Goal: Find specific page/section: Find specific page/section

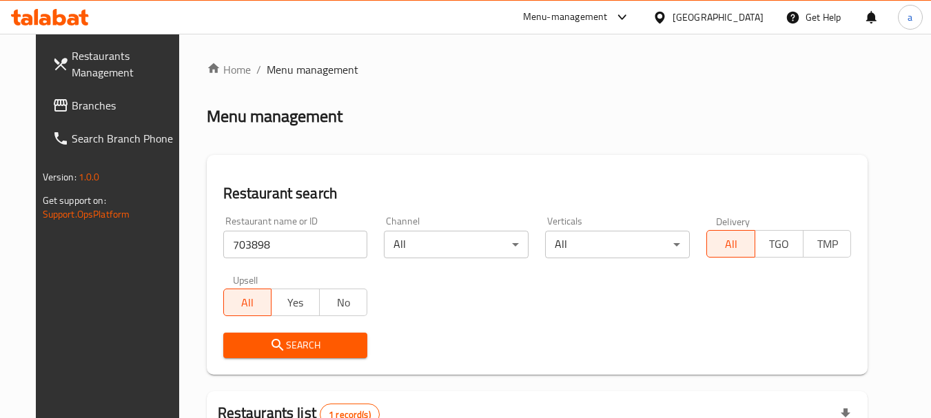
scroll to position [185, 0]
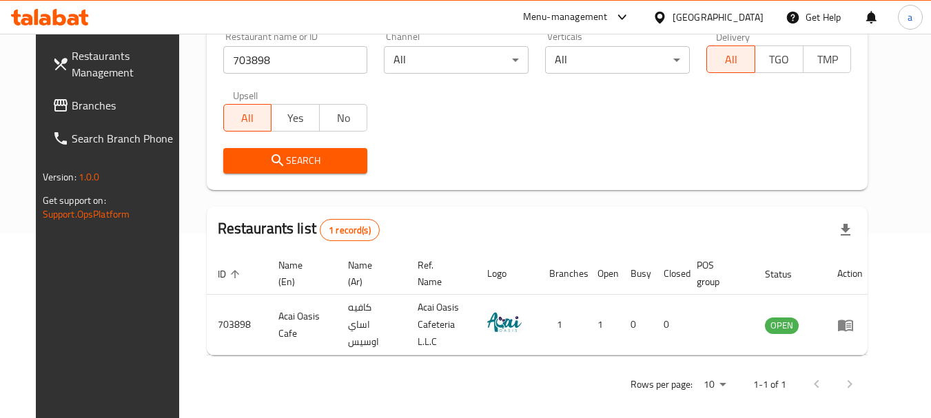
click at [683, 16] on div "[GEOGRAPHIC_DATA]" at bounding box center [718, 17] width 91 height 15
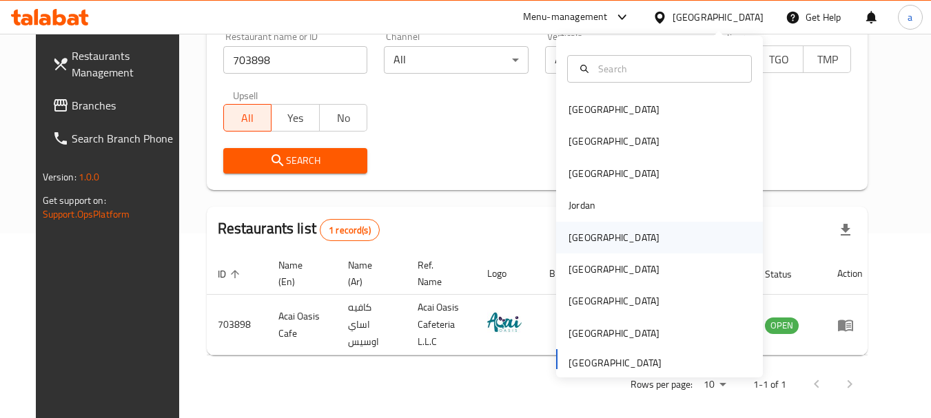
click at [613, 241] on div "Kuwait" at bounding box center [659, 238] width 207 height 32
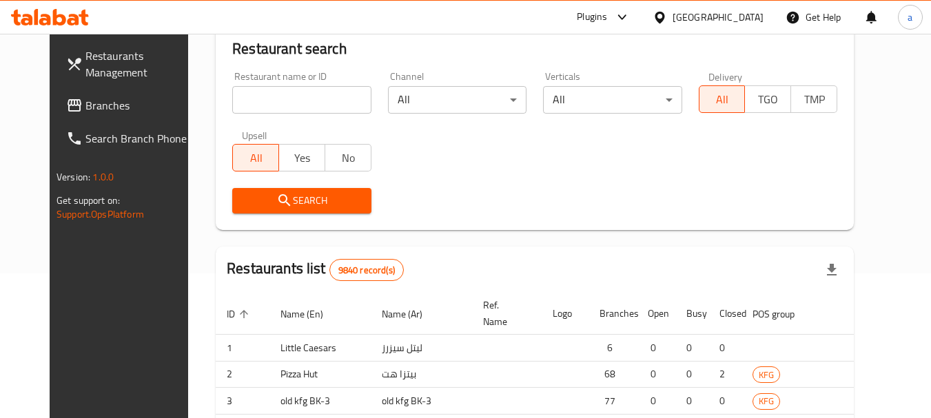
scroll to position [185, 0]
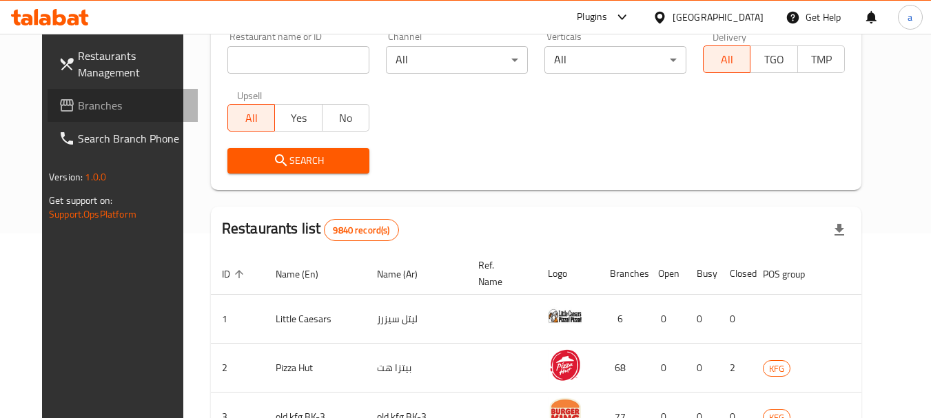
click at [78, 107] on span "Branches" at bounding box center [132, 105] width 109 height 17
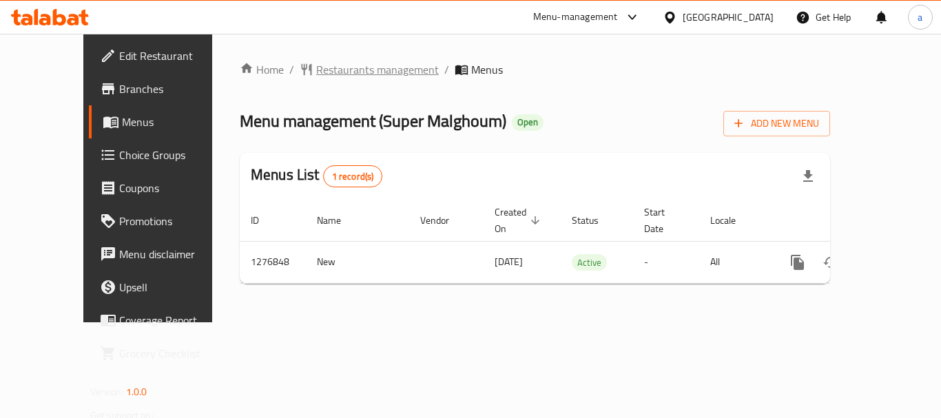
click at [351, 72] on span "Restaurants management" at bounding box center [377, 69] width 123 height 17
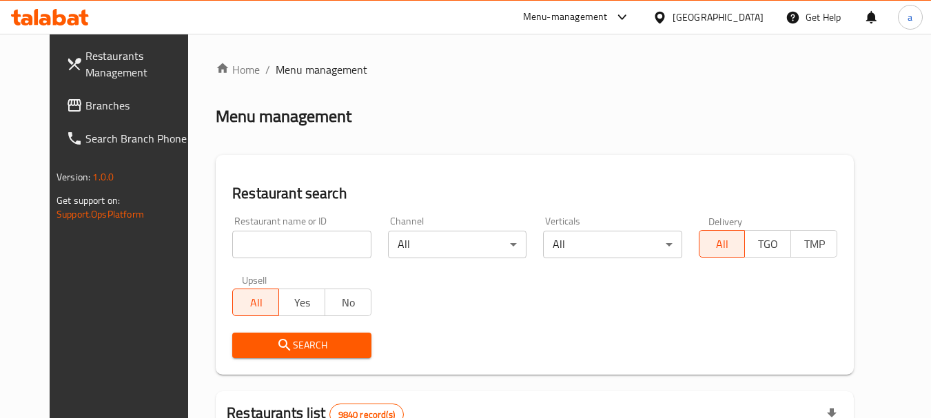
click at [296, 232] on div "Restaurant name or ID Restaurant name or ID" at bounding box center [301, 237] width 139 height 42
click at [295, 244] on input "search" at bounding box center [301, 245] width 139 height 28
paste input "692061"
type input "692061"
click at [308, 352] on span "Search" at bounding box center [301, 345] width 116 height 17
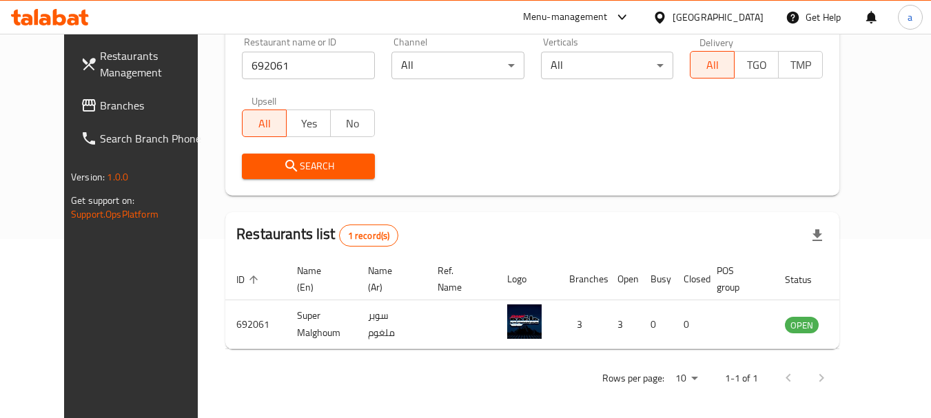
scroll to position [185, 0]
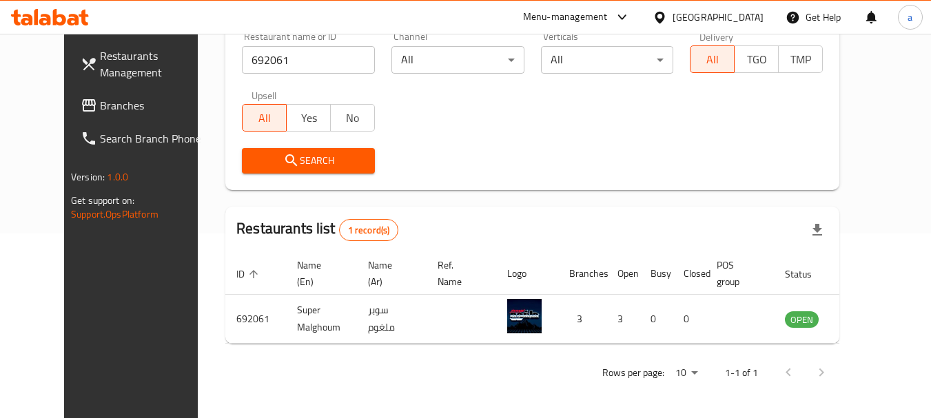
click at [738, 8] on div "Kuwait" at bounding box center [708, 17] width 133 height 33
click at [748, 17] on div "Kuwait" at bounding box center [718, 17] width 91 height 15
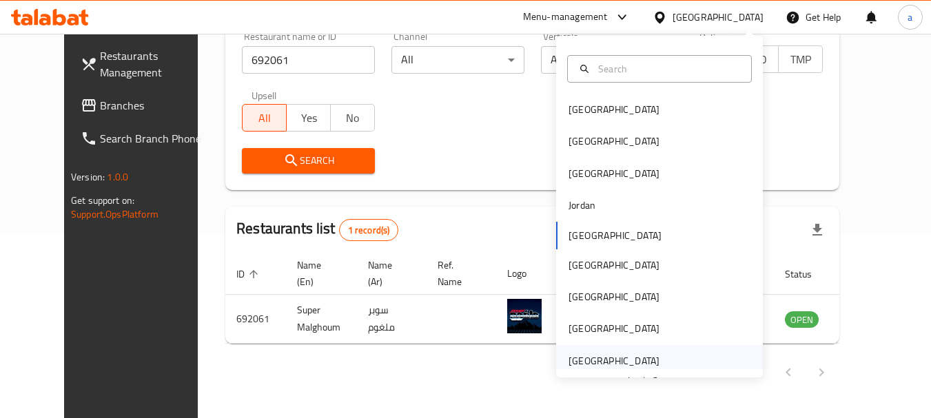
click at [615, 365] on div "[GEOGRAPHIC_DATA]" at bounding box center [614, 361] width 91 height 15
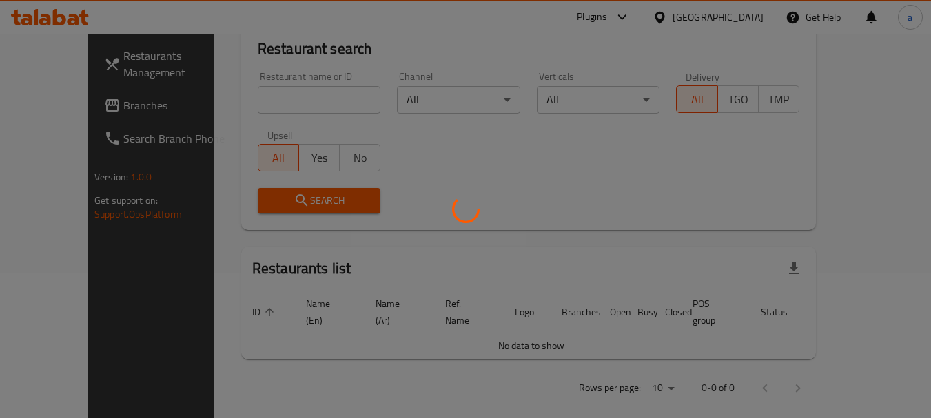
scroll to position [185, 0]
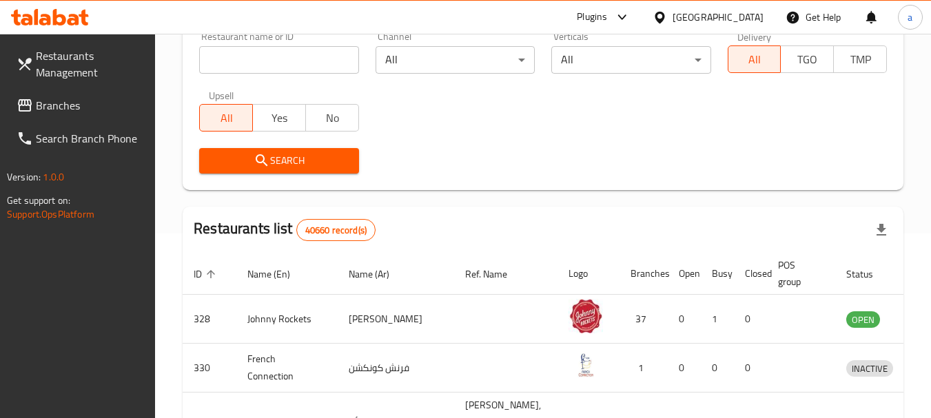
click at [56, 106] on span "Branches" at bounding box center [90, 105] width 109 height 17
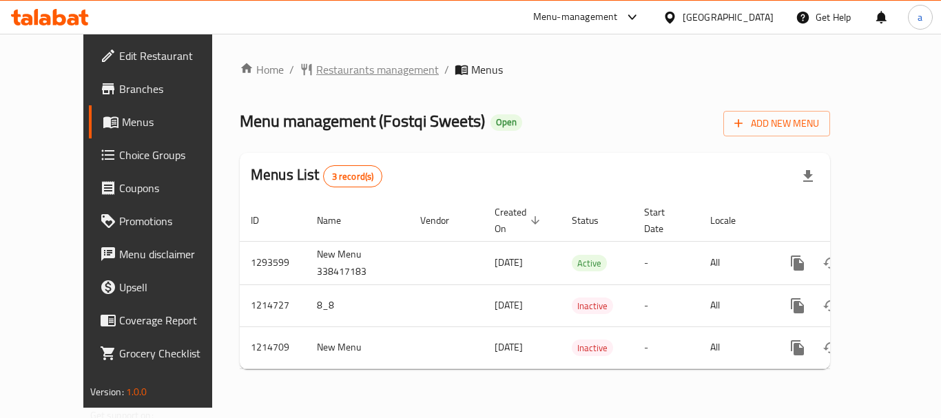
click at [342, 69] on span "Restaurants management" at bounding box center [377, 69] width 123 height 17
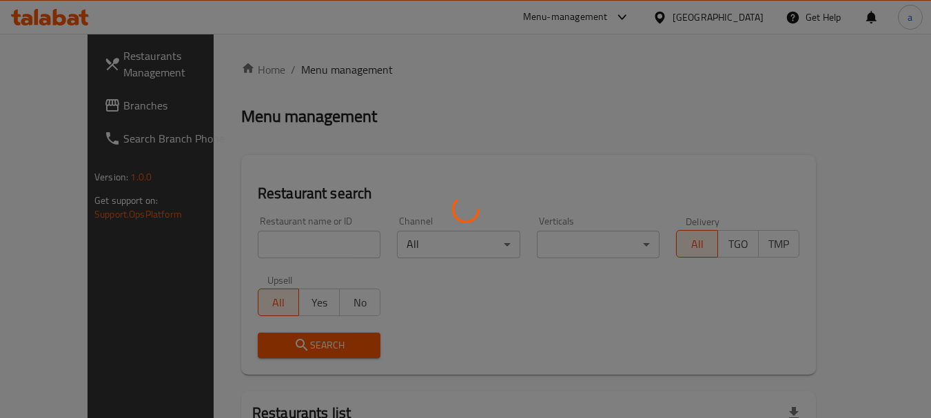
click at [272, 238] on div at bounding box center [465, 209] width 931 height 418
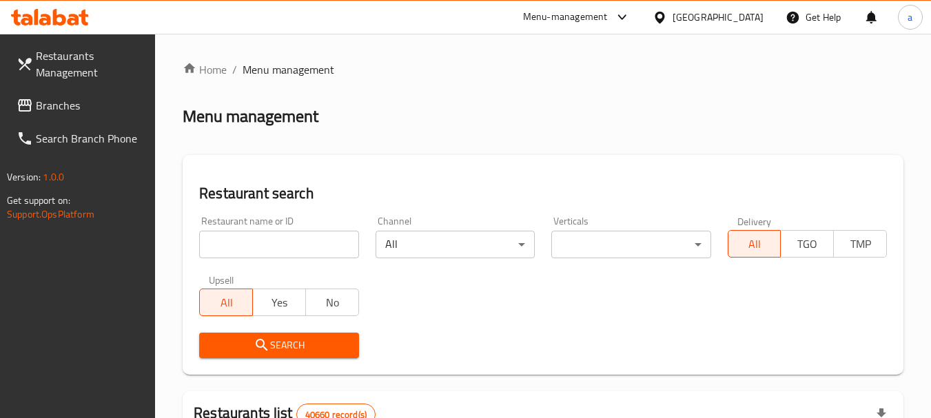
click at [294, 240] on div at bounding box center [465, 209] width 931 height 418
click at [294, 240] on input "search" at bounding box center [278, 245] width 159 height 28
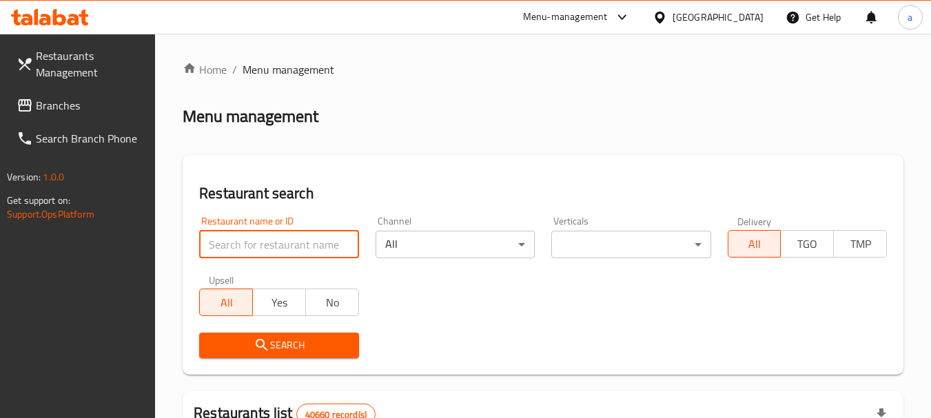
paste input "672212"
type input "672212"
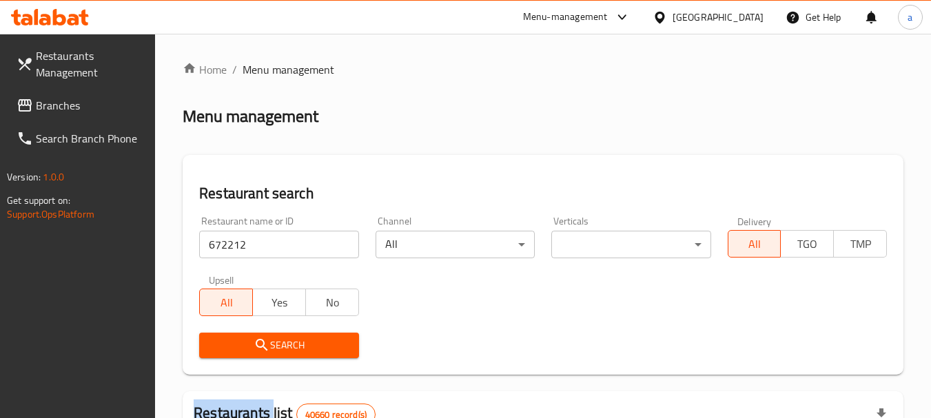
click at [299, 331] on div "Search" at bounding box center [279, 346] width 176 height 42
click at [303, 337] on span "Search" at bounding box center [278, 345] width 137 height 17
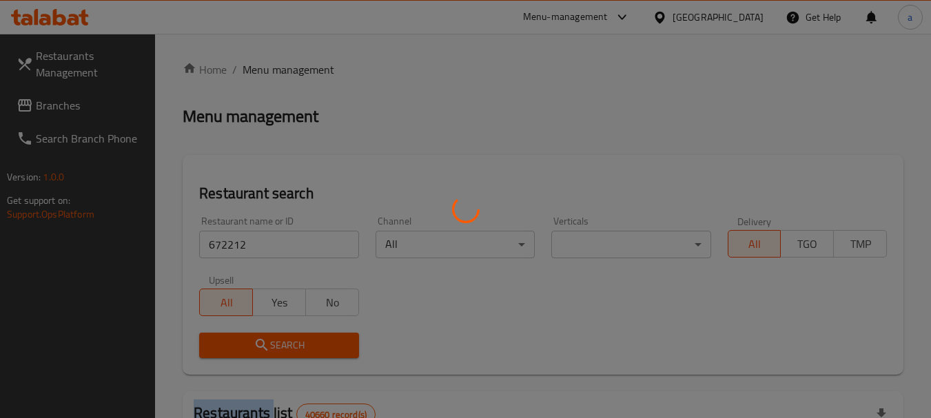
click at [303, 336] on div at bounding box center [465, 209] width 931 height 418
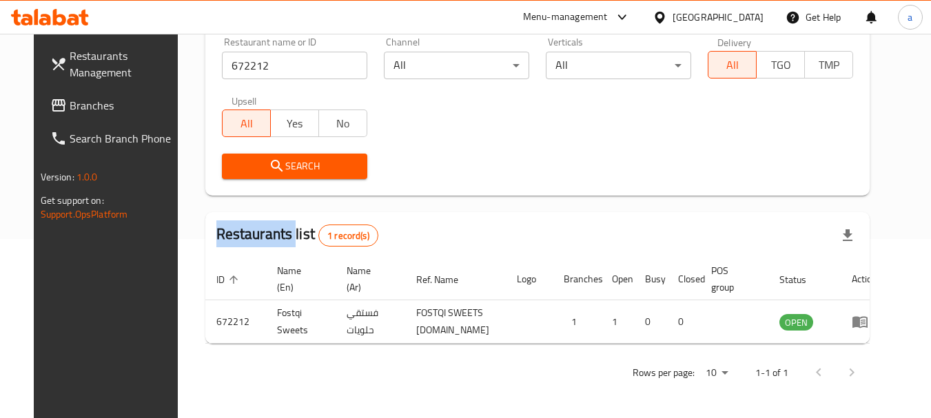
scroll to position [185, 0]
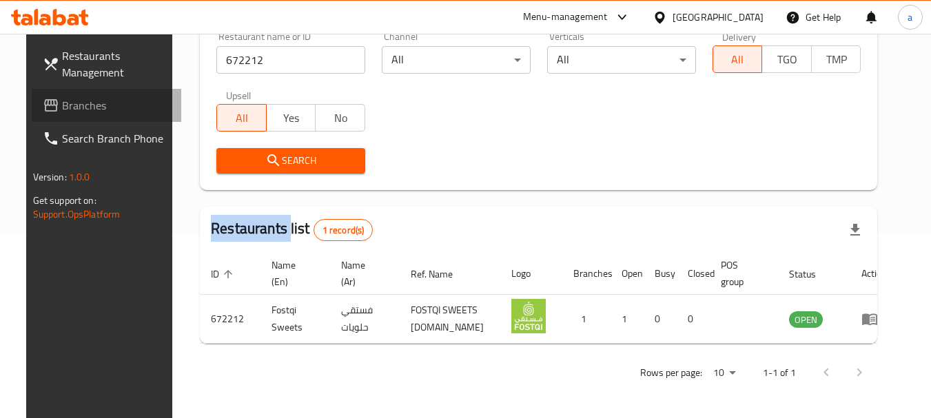
click at [84, 108] on span "Branches" at bounding box center [116, 105] width 109 height 17
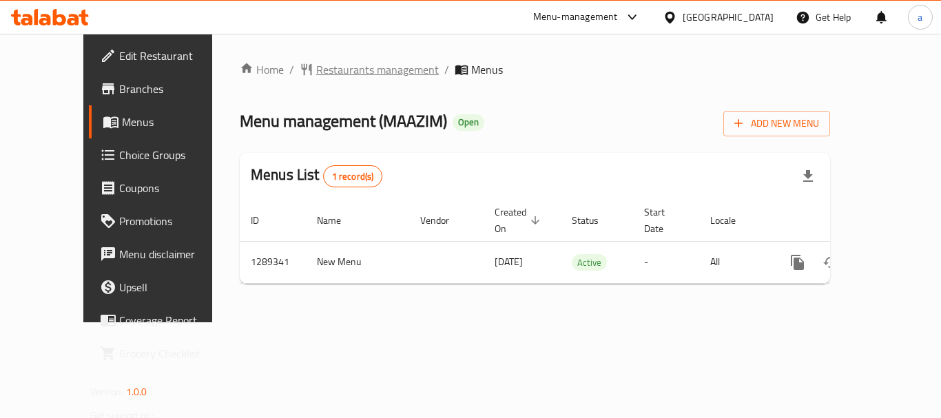
click at [338, 74] on span "Restaurants management" at bounding box center [377, 69] width 123 height 17
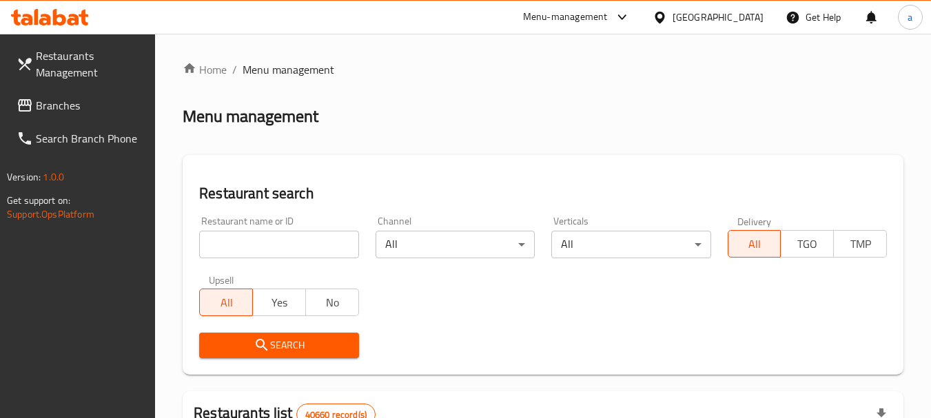
click at [314, 245] on input "search" at bounding box center [278, 245] width 159 height 28
paste input "697545"
type input "697545"
click at [287, 347] on span "Search" at bounding box center [278, 345] width 137 height 17
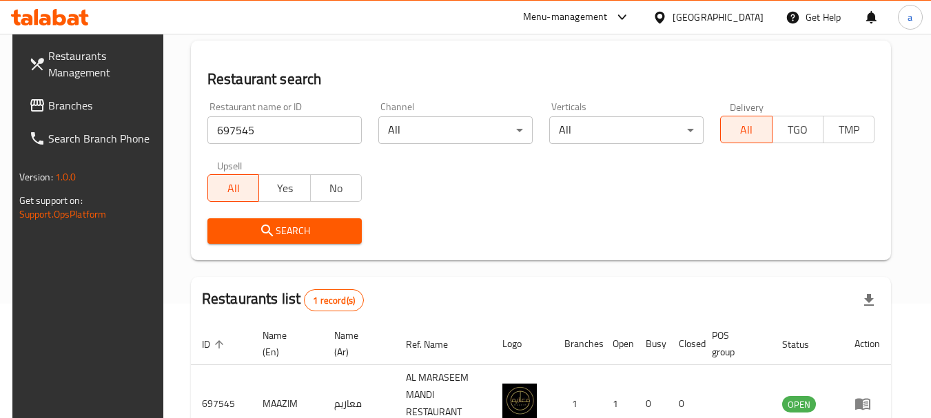
scroll to position [179, 0]
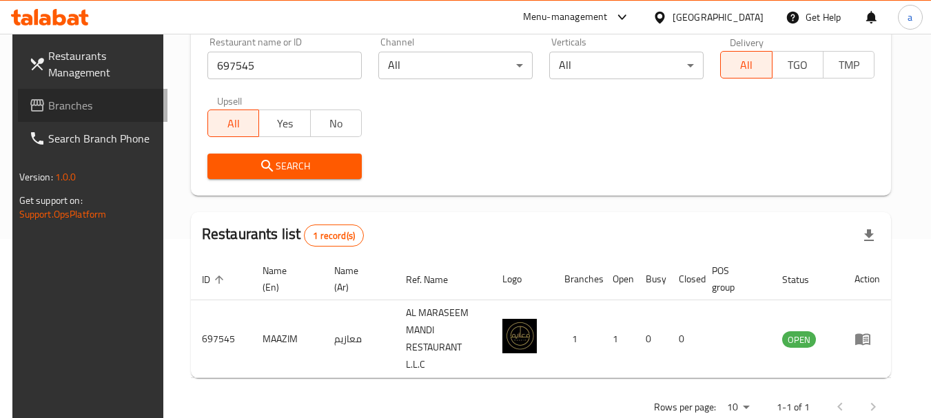
click at [48, 94] on link "Branches" at bounding box center [93, 105] width 150 height 33
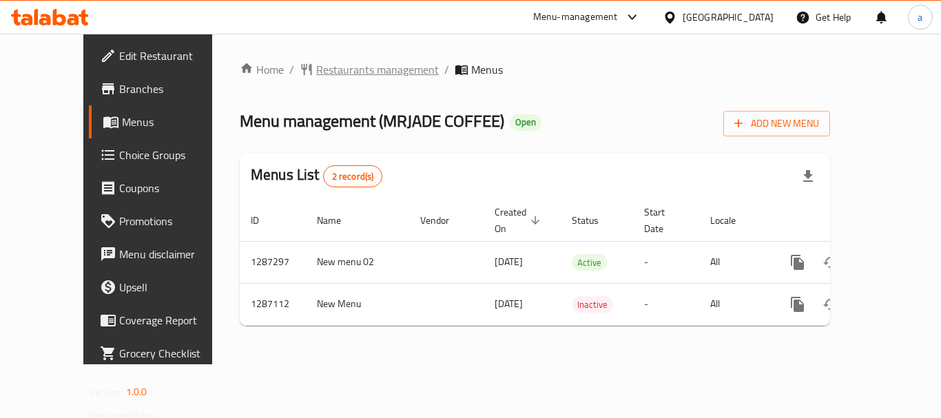
click at [323, 74] on span "Restaurants management" at bounding box center [377, 69] width 123 height 17
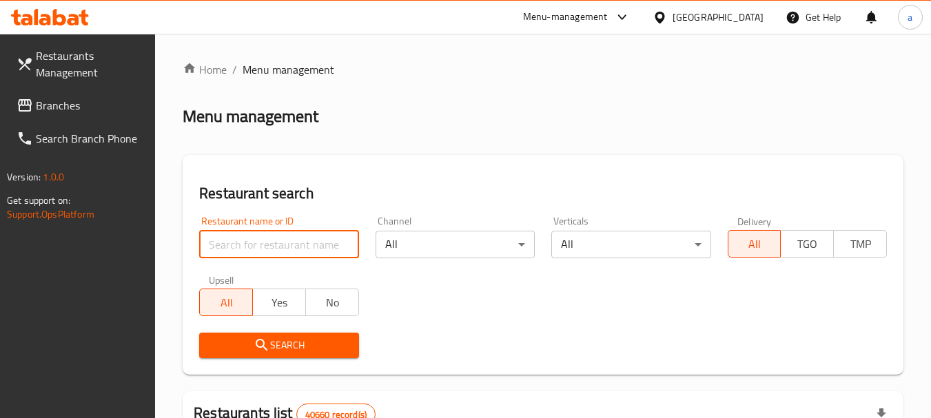
drag, startPoint x: 314, startPoint y: 245, endPoint x: 315, endPoint y: 262, distance: 16.6
click at [314, 245] on input "search" at bounding box center [278, 245] width 159 height 28
paste input "696586"
type input "696586"
click at [307, 333] on button "Search" at bounding box center [278, 345] width 159 height 25
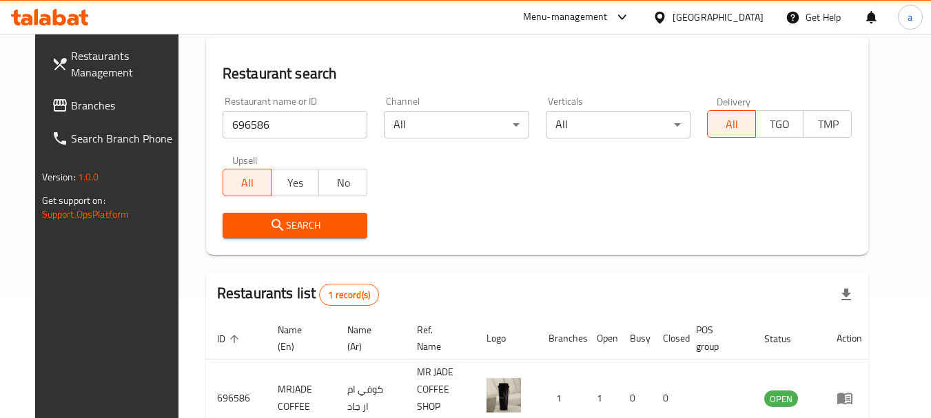
scroll to position [185, 0]
